Goal: Task Accomplishment & Management: Use online tool/utility

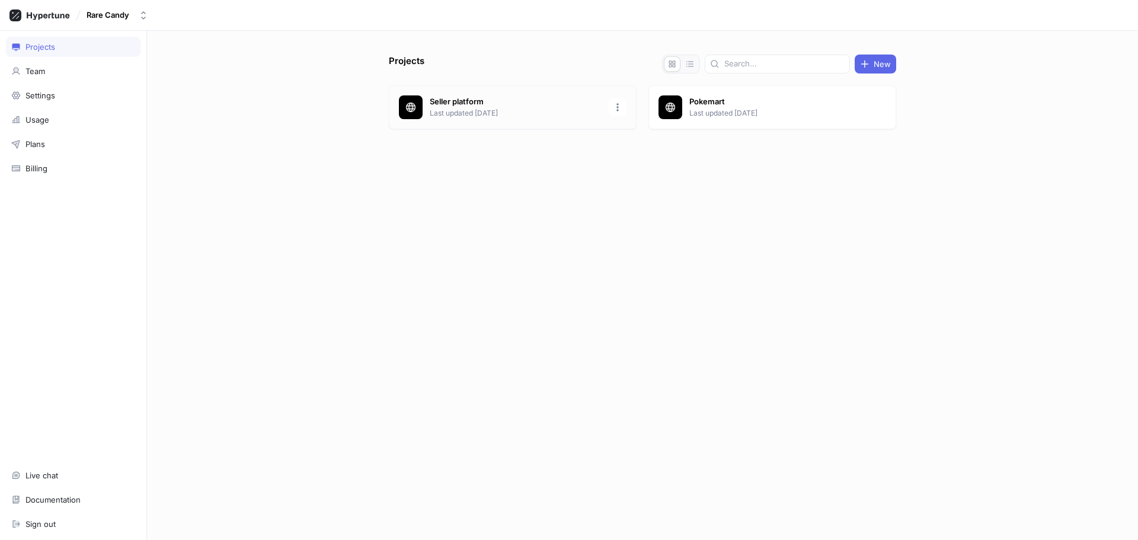
click at [476, 111] on p "Last updated [DATE]" at bounding box center [516, 113] width 172 height 11
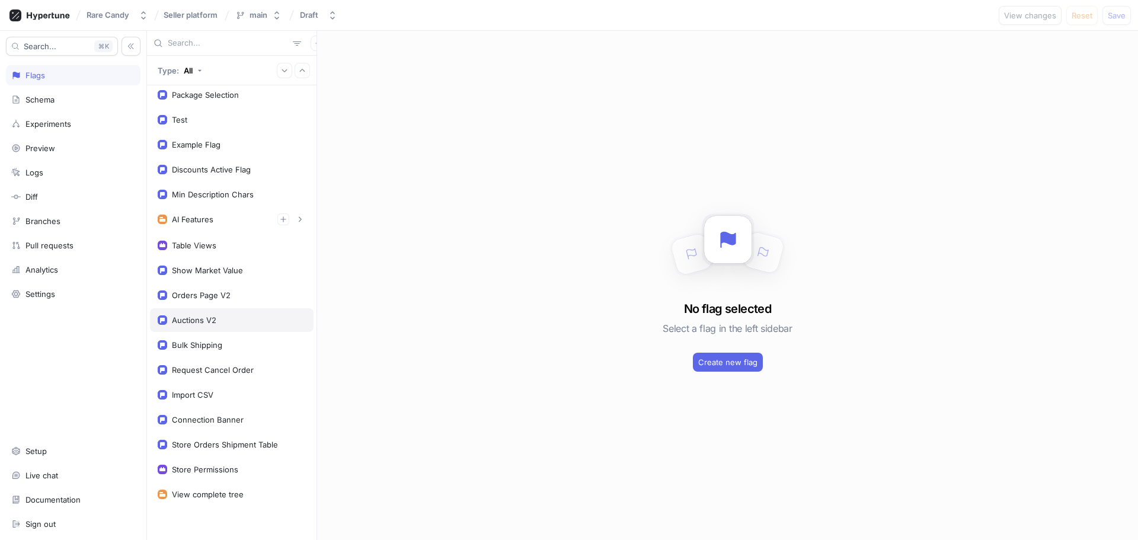
scroll to position [84, 0]
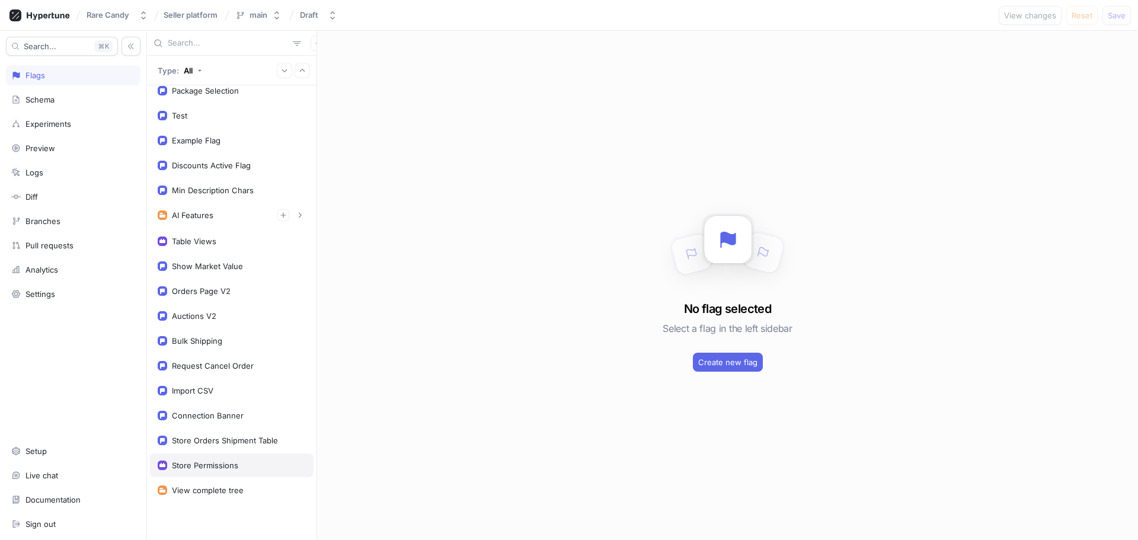
click at [213, 468] on div "Store Permissions" at bounding box center [205, 465] width 66 height 9
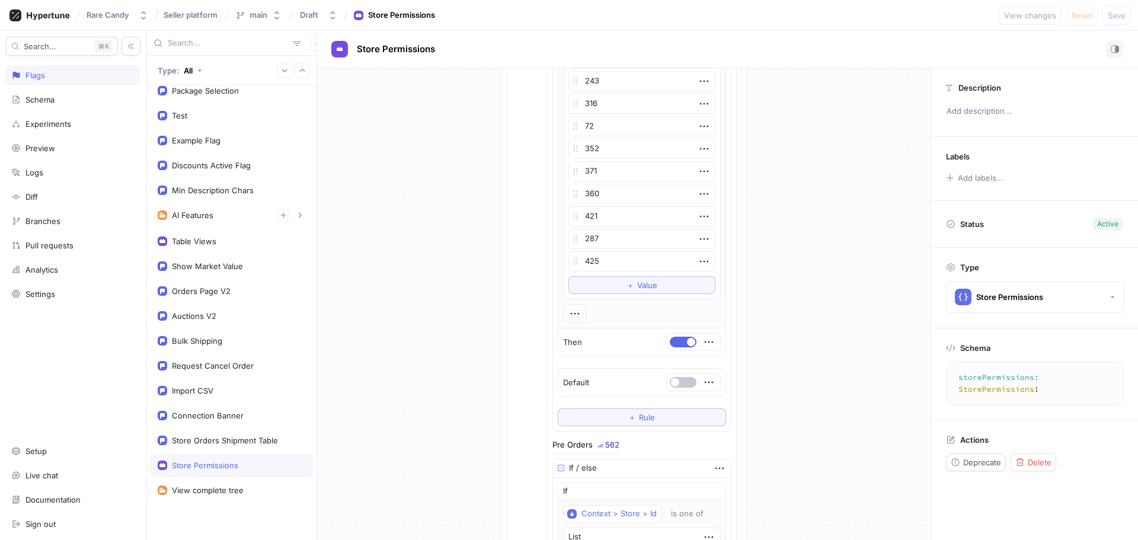
scroll to position [2075, 0]
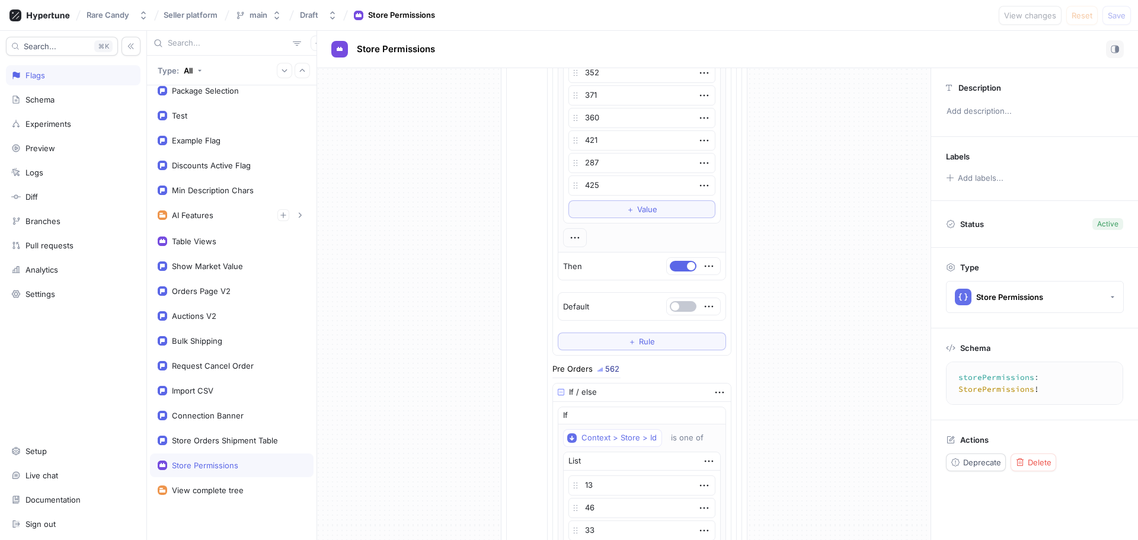
click at [621, 212] on button "＋ Value" at bounding box center [642, 209] width 147 height 18
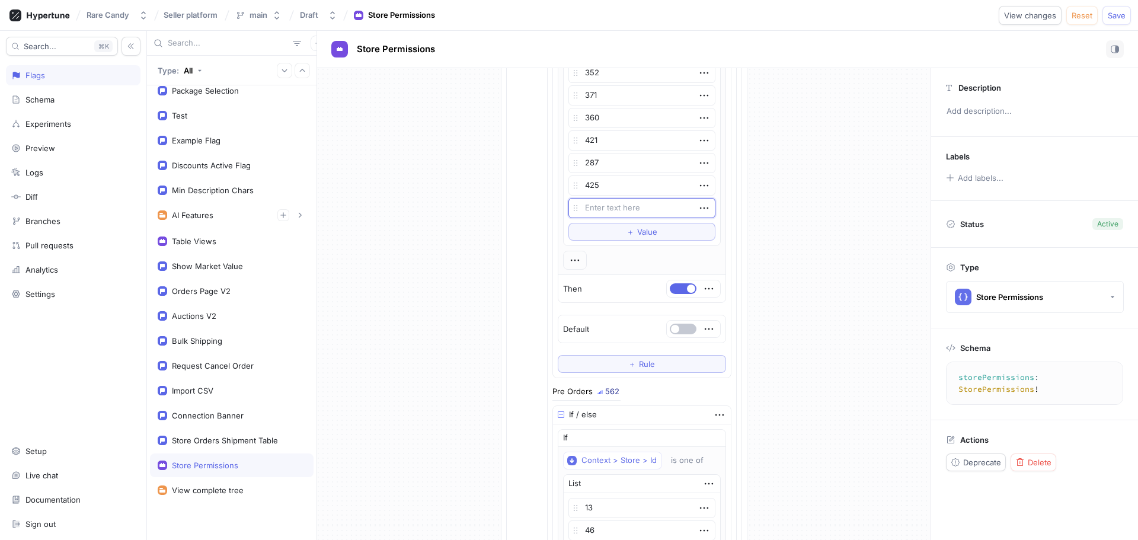
type textarea "x"
type textarea "415"
click at [1132, 17] on div "Rare Candy Seller platform main Draft Store Permissions View changes Reset Save" at bounding box center [569, 15] width 1138 height 31
click at [1123, 14] on span "Save" at bounding box center [1117, 15] width 18 height 7
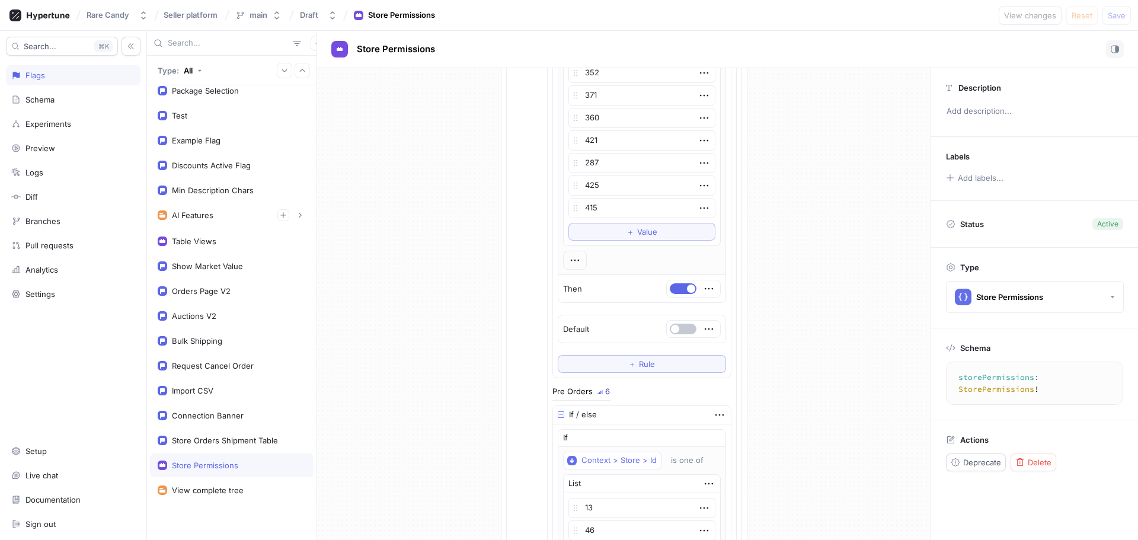
type textarea "x"
